Goal: Information Seeking & Learning: Learn about a topic

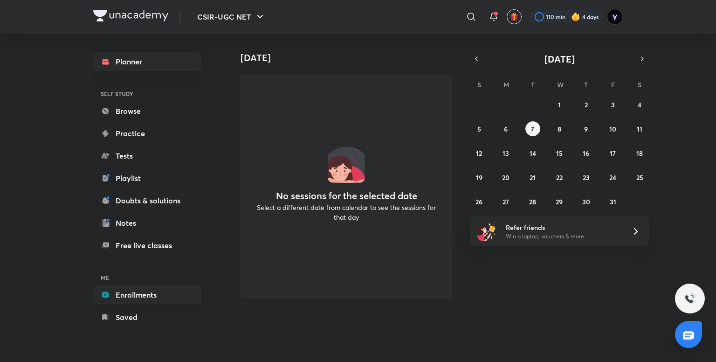
click at [150, 290] on link "Enrollments" at bounding box center [147, 294] width 108 height 19
click at [139, 294] on link "Enrollments" at bounding box center [147, 294] width 108 height 19
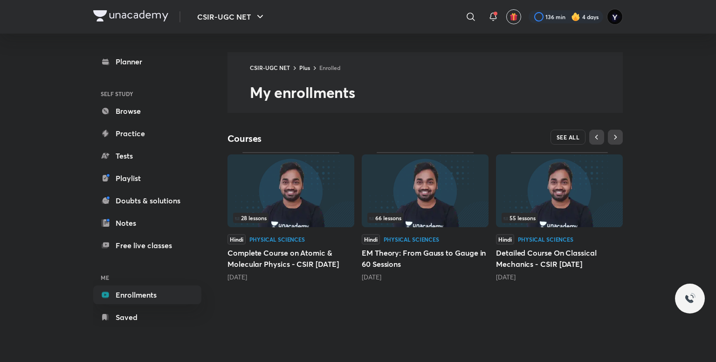
click at [555, 135] on button "SEE ALL" at bounding box center [568, 137] width 35 height 15
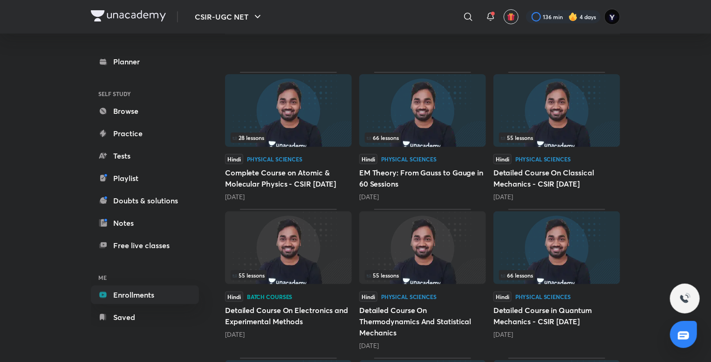
scroll to position [82, 0]
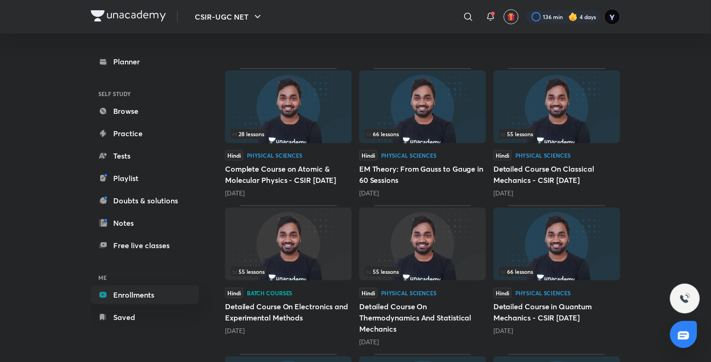
click at [321, 231] on img at bounding box center [288, 243] width 127 height 73
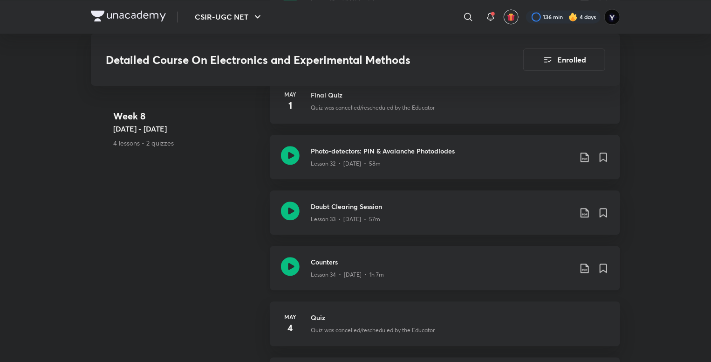
scroll to position [2789, 0]
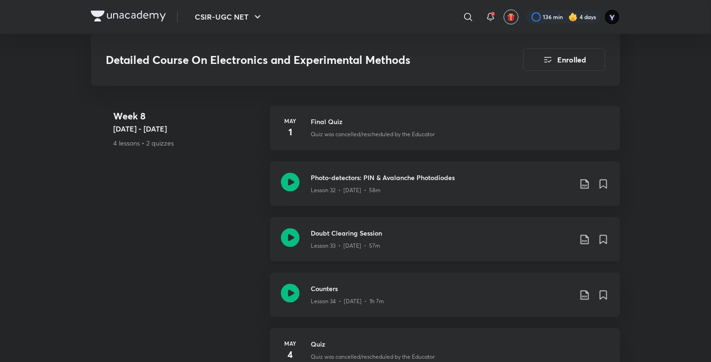
click at [373, 244] on p "Lesson 33 • [DATE] • 57m" at bounding box center [345, 246] width 69 height 8
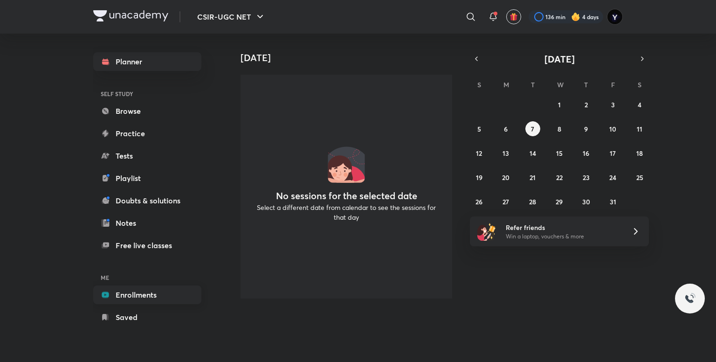
click at [144, 295] on link "Enrollments" at bounding box center [147, 294] width 108 height 19
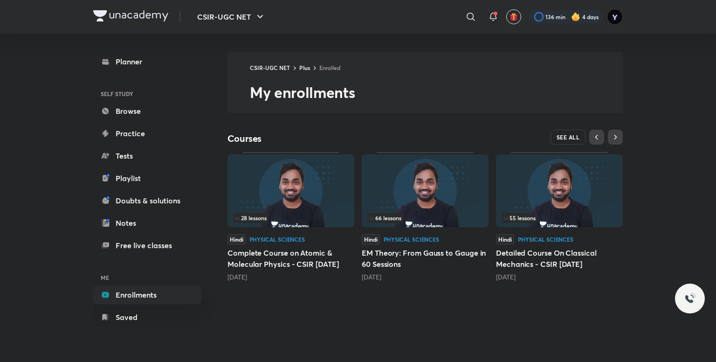
click at [556, 140] on button "SEE ALL" at bounding box center [568, 137] width 35 height 15
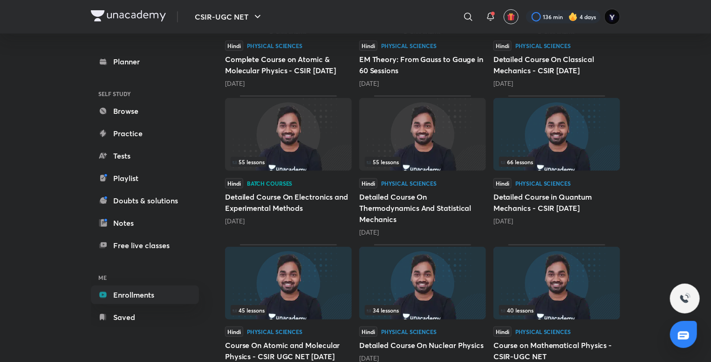
scroll to position [194, 0]
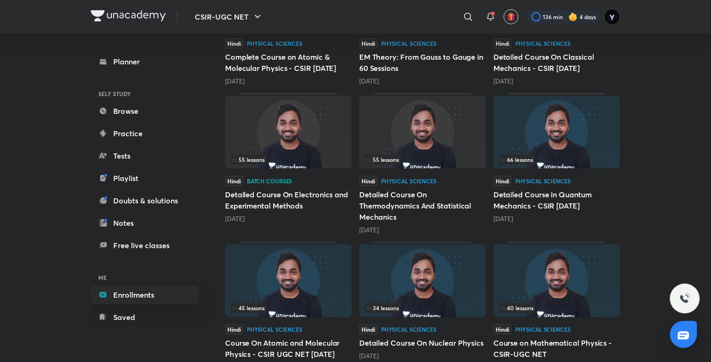
click at [281, 153] on img at bounding box center [288, 132] width 127 height 73
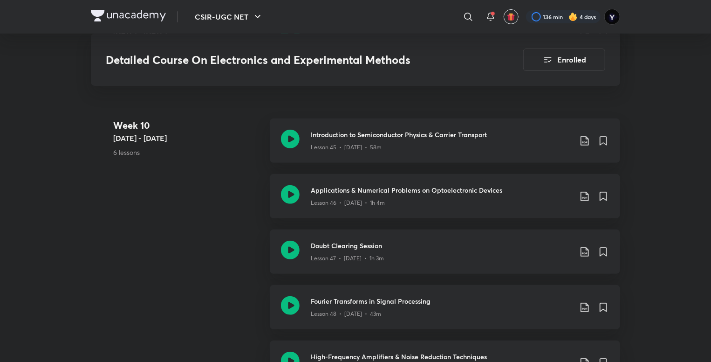
scroll to position [3713, 0]
